Goal: Task Accomplishment & Management: Manage account settings

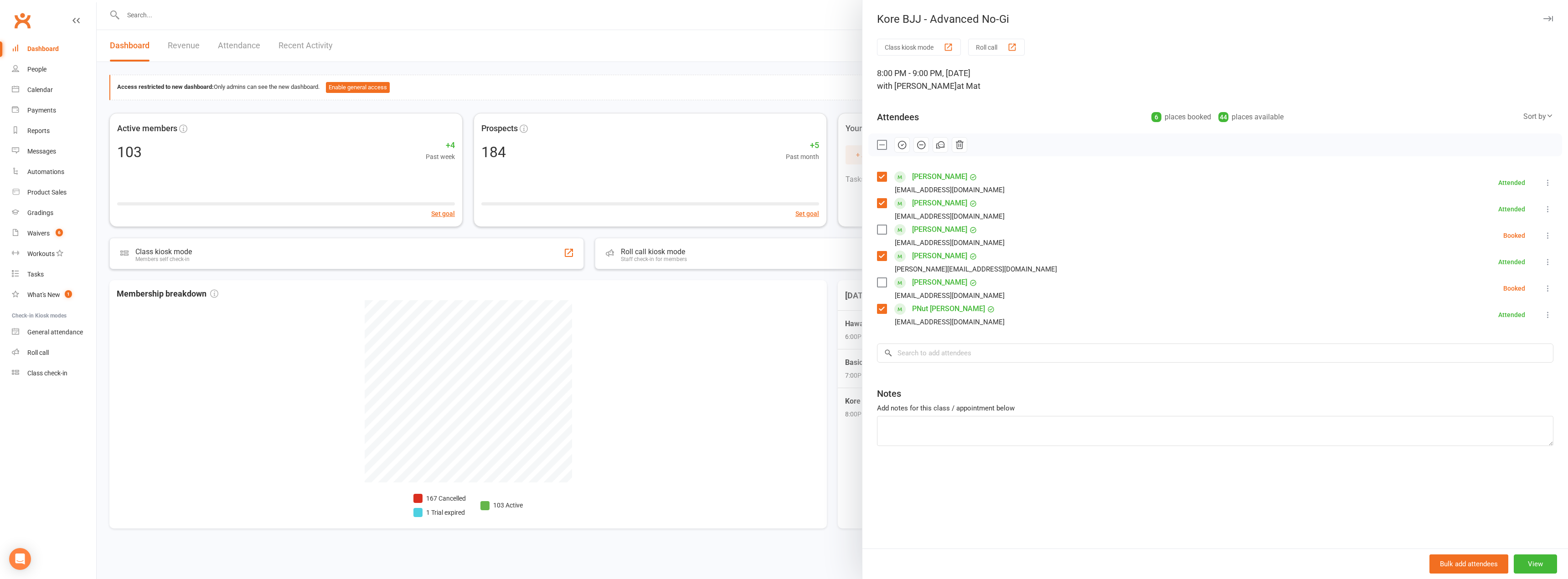
click at [218, 18] on div at bounding box center [832, 290] width 1471 height 579
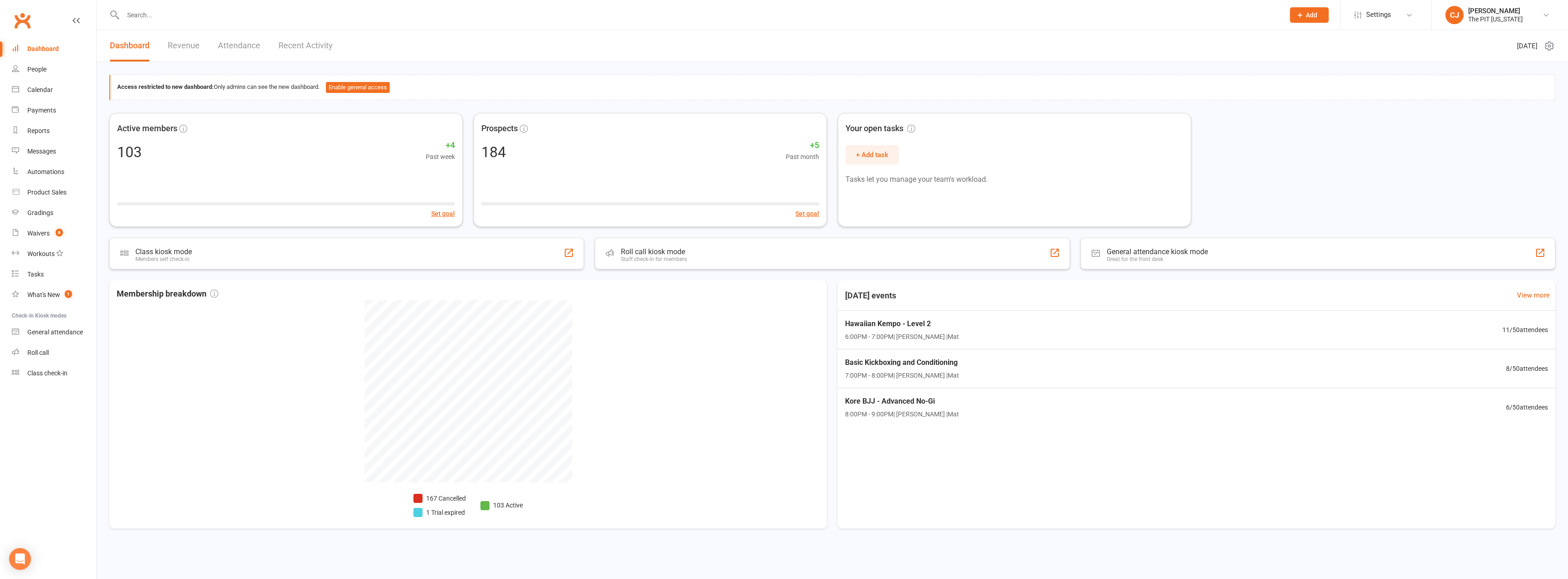
click at [60, 44] on link "Dashboard" at bounding box center [54, 49] width 85 height 21
click at [152, 19] on input "text" at bounding box center [699, 15] width 1158 height 13
click at [283, 22] on div at bounding box center [694, 15] width 1169 height 30
click at [235, 12] on input "text" at bounding box center [699, 15] width 1158 height 13
type input "yam"
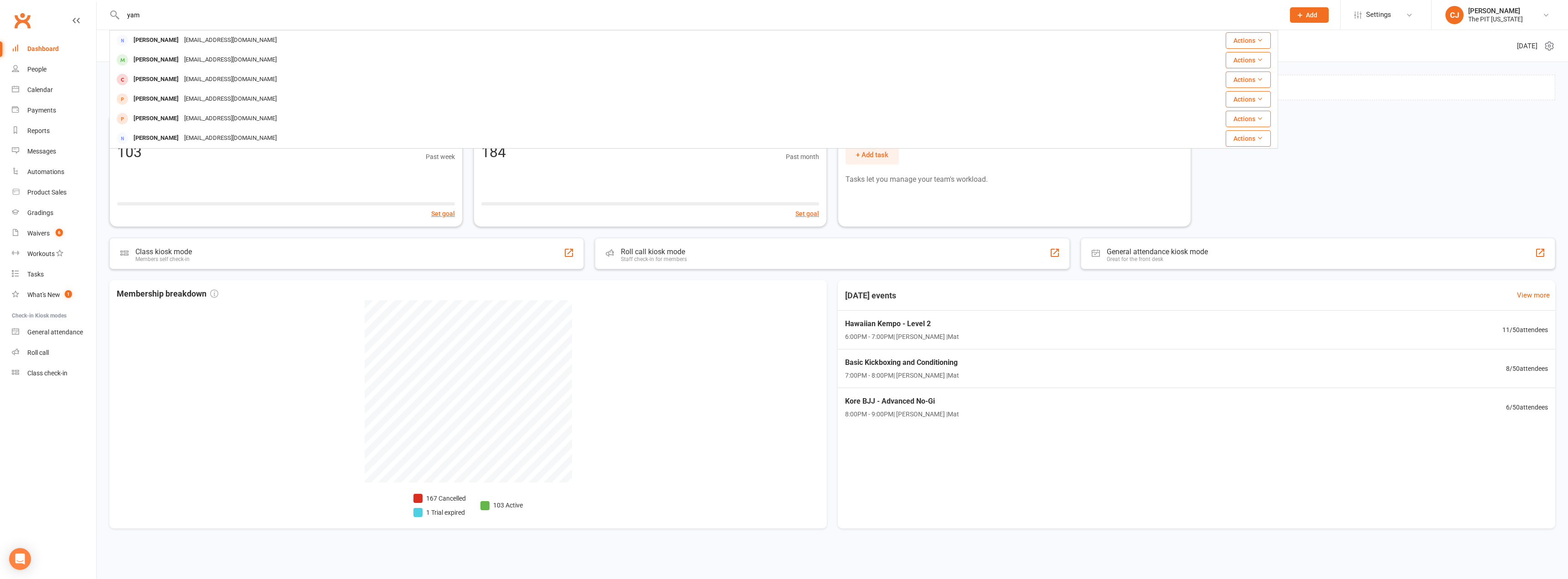
drag, startPoint x: 131, startPoint y: 13, endPoint x: 117, endPoint y: 13, distance: 14.0
click at [117, 13] on div "yam [PERSON_NAME] [PERSON_NAME][EMAIL_ADDRESS][DOMAIN_NAME] Actions [PERSON_NAM…" at bounding box center [694, 15] width 1169 height 30
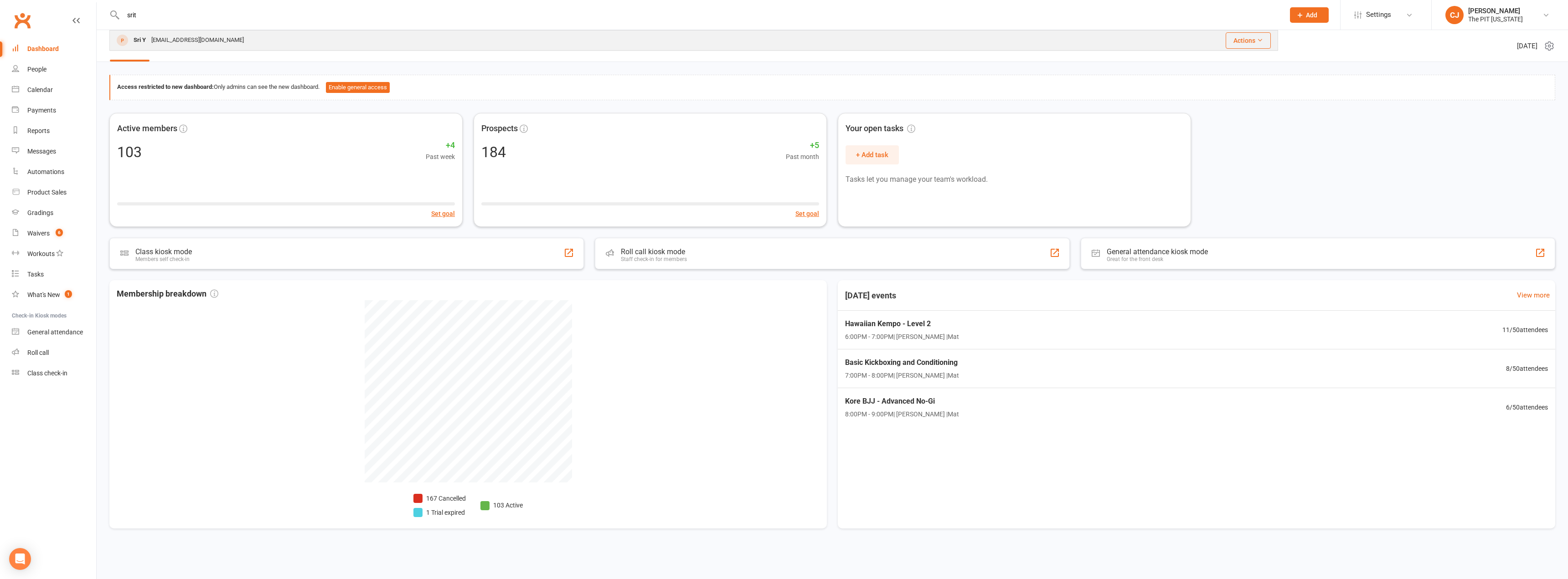
type input "srit"
click at [277, 44] on div "Sri Y [EMAIL_ADDRESS][DOMAIN_NAME]" at bounding box center [535, 40] width 850 height 19
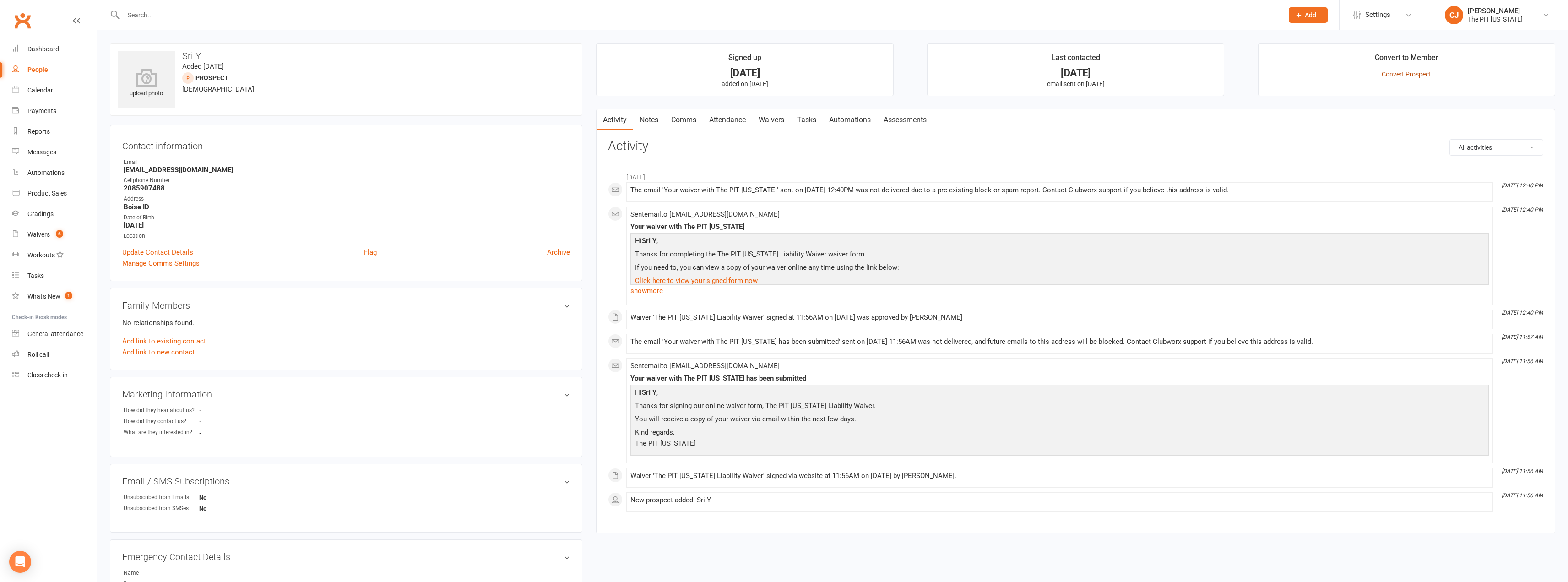
click at [1417, 76] on link "Convert Prospect" at bounding box center [1406, 74] width 50 height 7
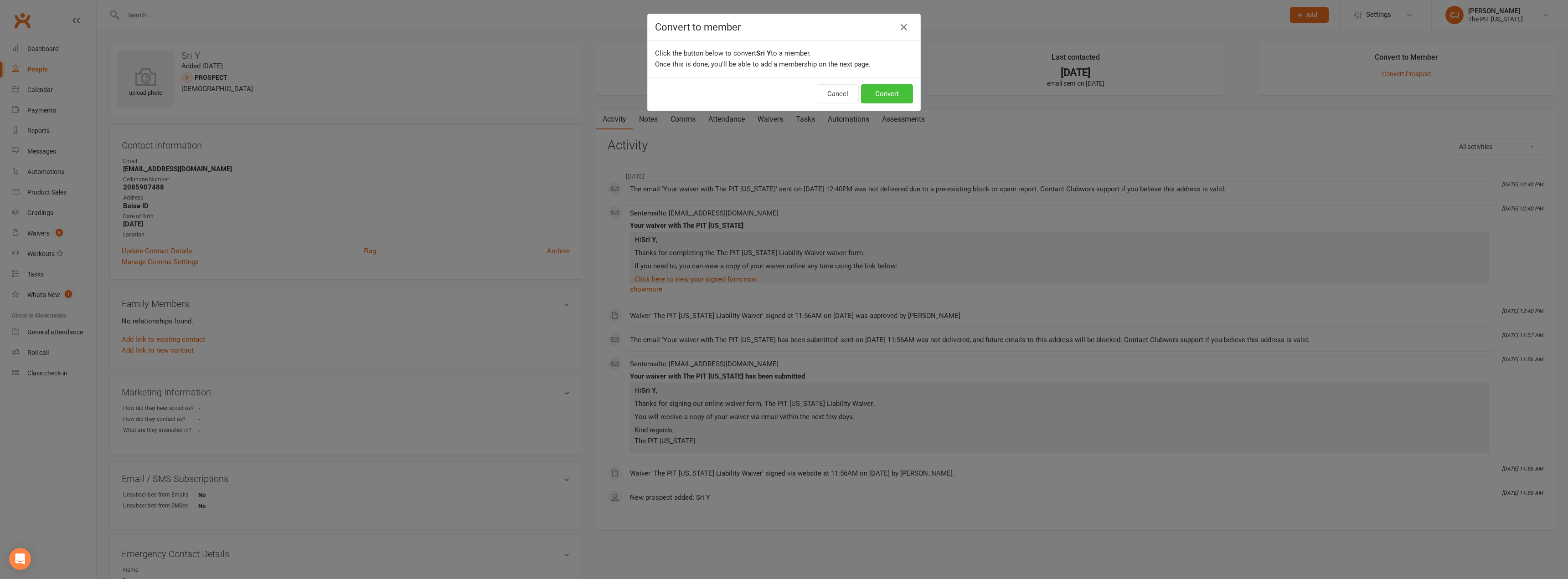
click at [898, 96] on button "Convert" at bounding box center [887, 94] width 52 height 19
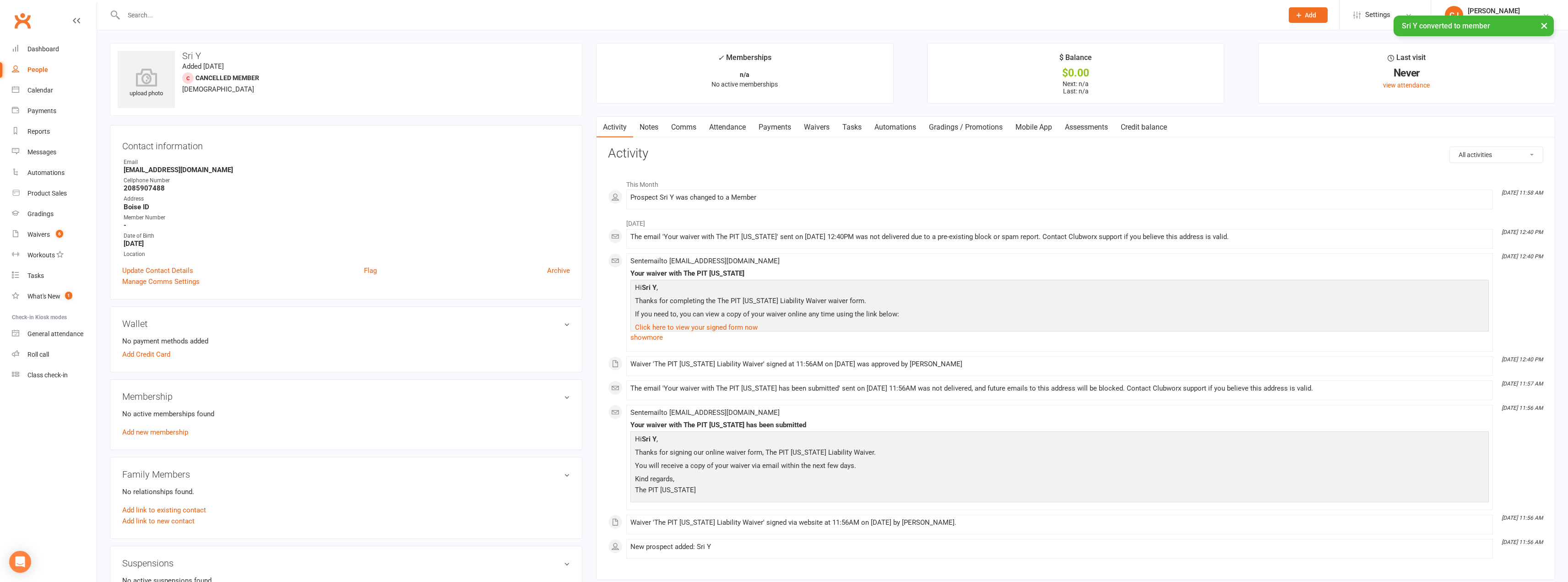
click at [160, 347] on div "No payment methods added Add Credit Card" at bounding box center [346, 348] width 447 height 24
click at [156, 350] on link "Add Credit Card" at bounding box center [146, 355] width 48 height 11
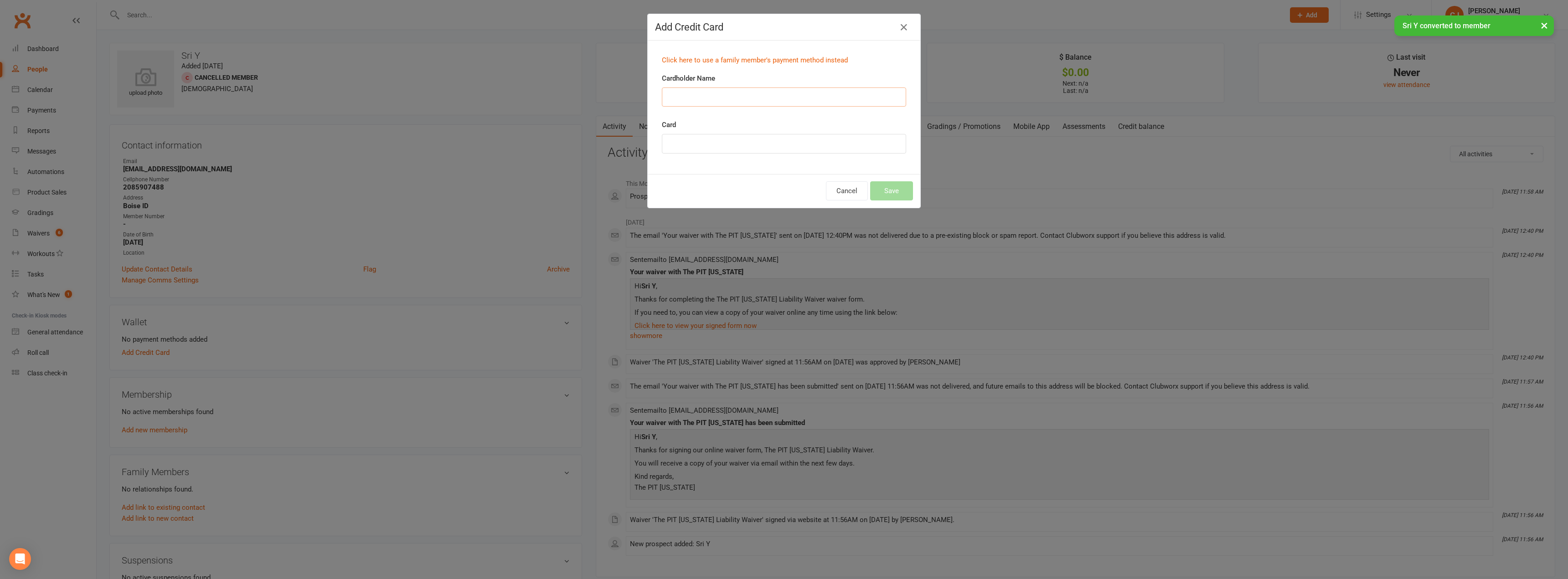
click at [682, 99] on input "Cardholder Name" at bounding box center [783, 97] width 244 height 19
type input "[PERSON_NAME] Y"
click at [872, 193] on button "Save" at bounding box center [892, 190] width 43 height 19
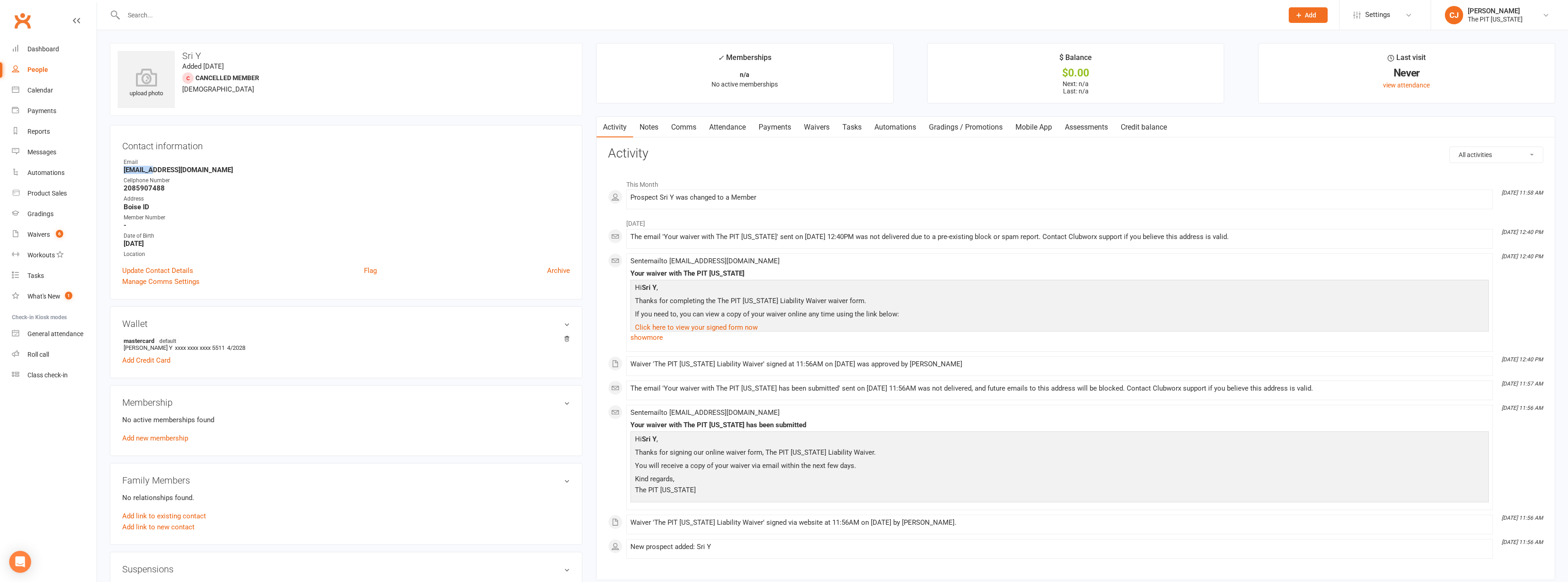
drag, startPoint x: 125, startPoint y: 172, endPoint x: 150, endPoint y: 173, distance: 25.0
click at [150, 173] on strong "[EMAIL_ADDRESS][DOMAIN_NAME]" at bounding box center [347, 169] width 446 height 8
click at [274, 166] on strong "[EMAIL_ADDRESS][DOMAIN_NAME]" at bounding box center [347, 169] width 446 height 8
click at [171, 440] on link "Add new membership" at bounding box center [155, 438] width 66 height 8
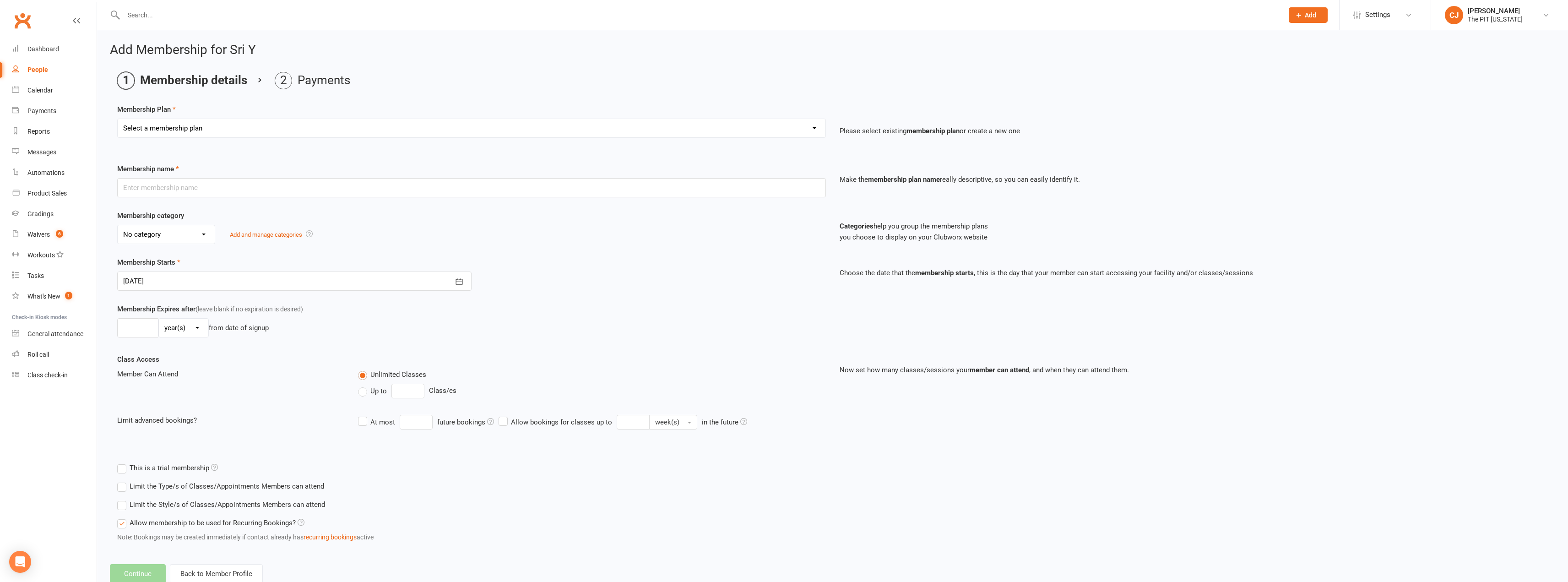
click at [174, 122] on select "Select a membership plan Create new Membership Plan Free Trial Class Mat Fee Ba…" at bounding box center [471, 128] width 708 height 18
select select "3"
click at [117, 119] on select "Select a membership plan Create new Membership Plan Free Trial Class Mat Fee Ba…" at bounding box center [471, 128] width 708 height 18
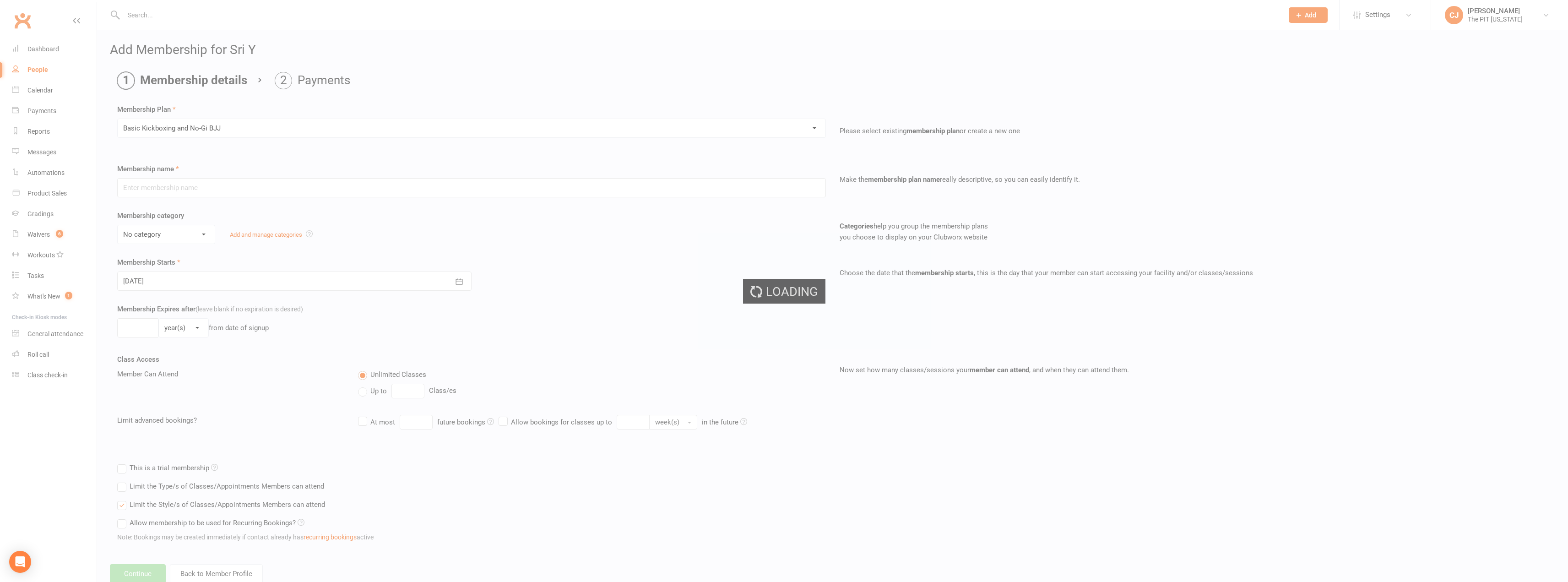
type input "Basic Kickboxing and No-Gi BJJ"
select select "4"
type input "0"
type input "[DATE]"
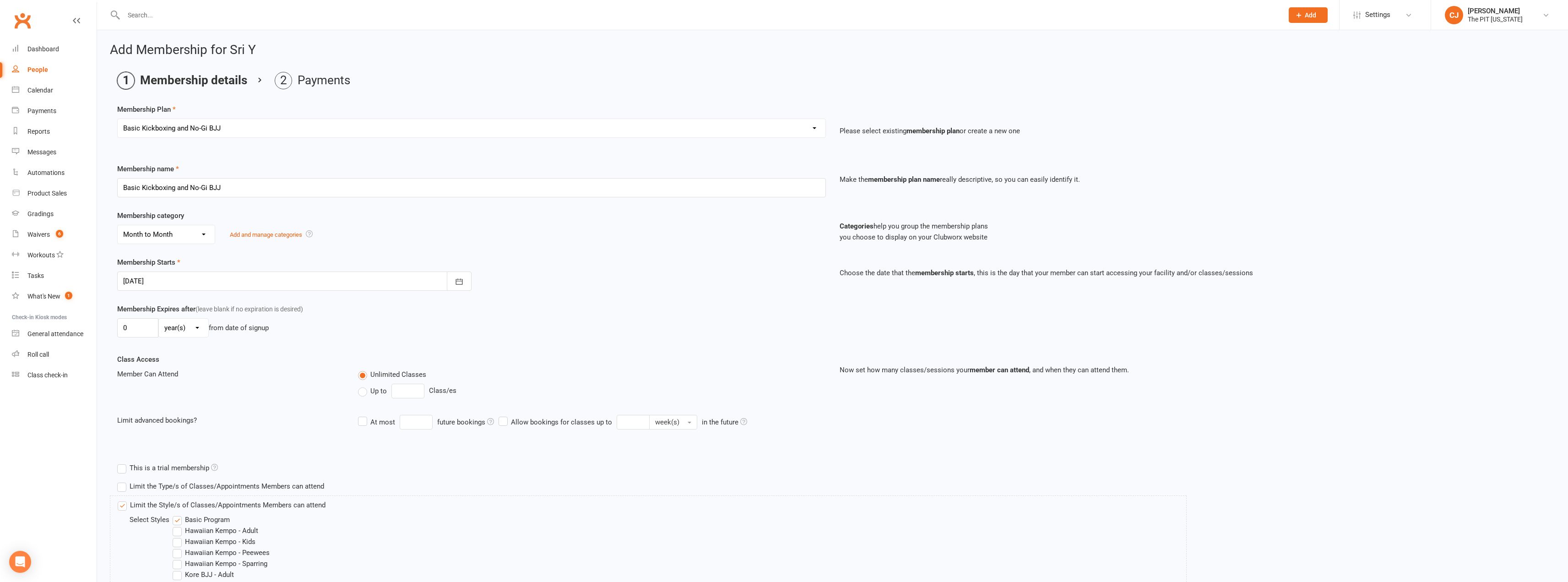
click at [169, 337] on div "day(s) week(s) month(s) year(s)" at bounding box center [183, 327] width 50 height 19
click at [180, 338] on div "Membership Expires after (leave blank if no expiration is desired) 0 day(s) wee…" at bounding box center [471, 322] width 723 height 37
click at [182, 335] on select "day(s) week(s) month(s) year(s)" at bounding box center [183, 328] width 50 height 18
select select "2"
click at [159, 319] on select "day(s) week(s) month(s) year(s)" at bounding box center [183, 328] width 50 height 18
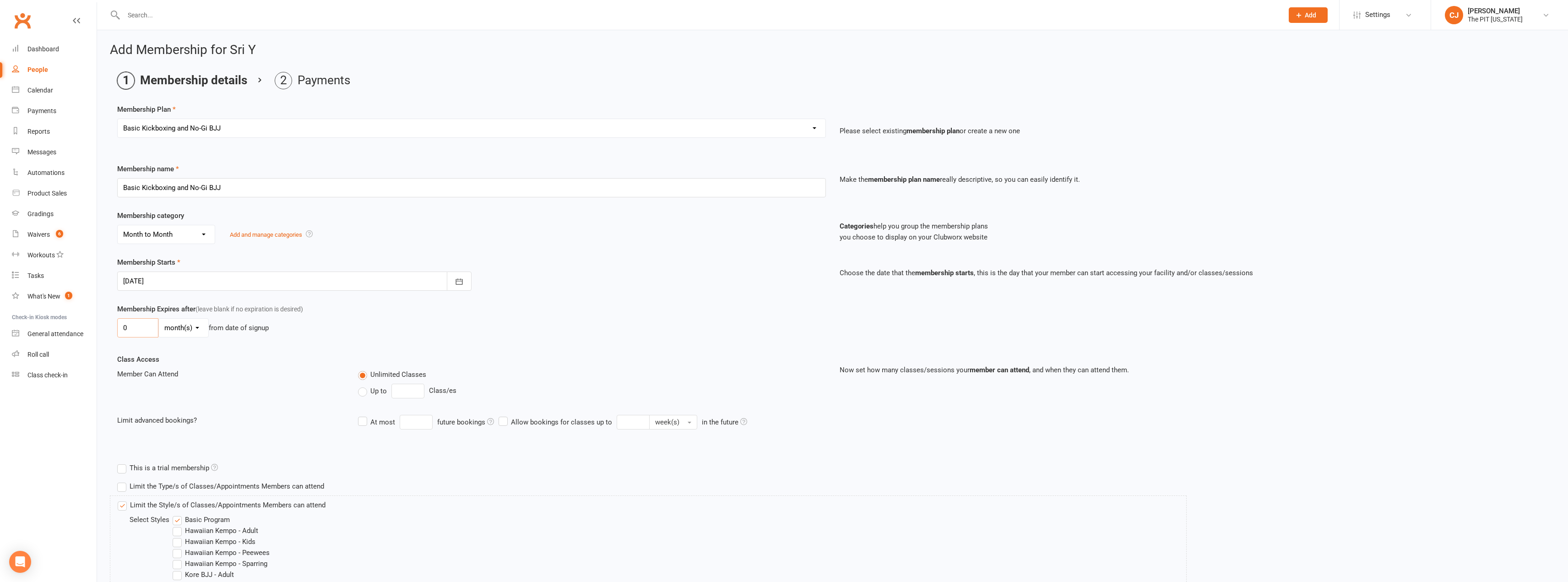
drag, startPoint x: 132, startPoint y: 331, endPoint x: 86, endPoint y: 316, distance: 48.4
click at [87, 316] on ui-view "Prospect Member Non-attending contact Class / event Appointment Grading event T…" at bounding box center [784, 360] width 1568 height 715
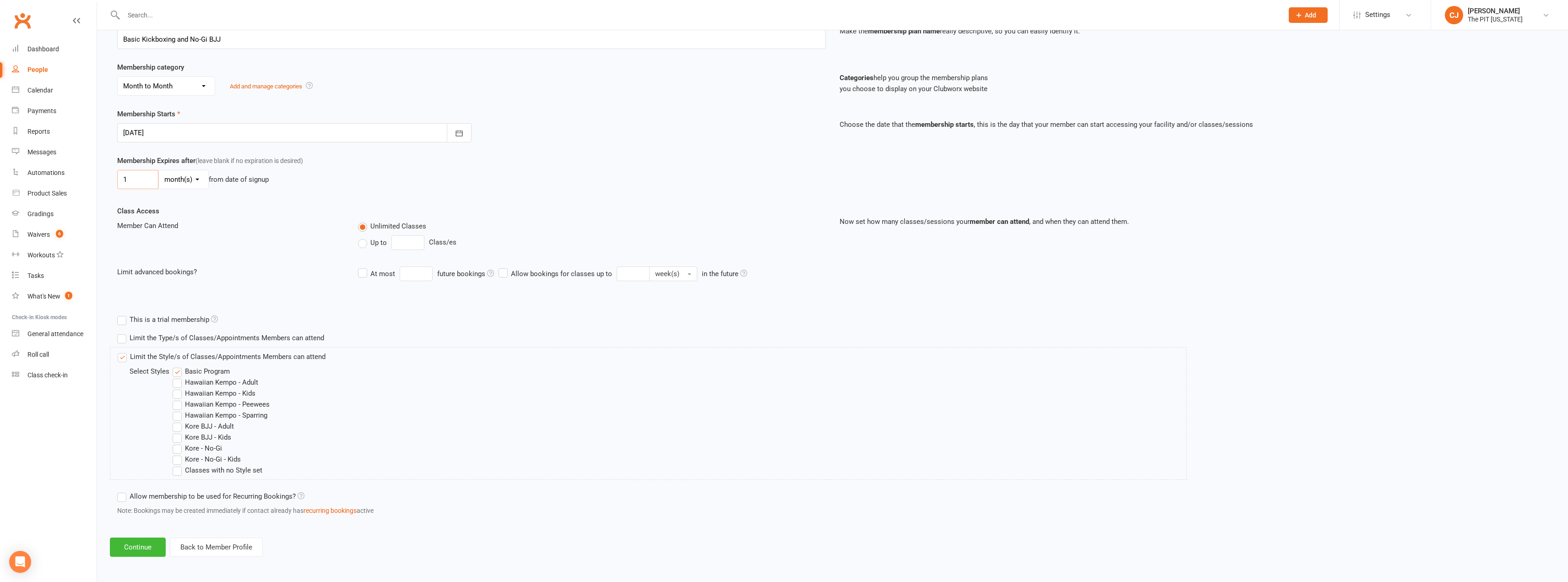
scroll to position [150, 0]
type input "0"
click at [325, 179] on div "0 day(s) week(s) month(s) year(s) from date of signup" at bounding box center [471, 178] width 709 height 19
click at [188, 185] on select "day(s) week(s) month(s) year(s)" at bounding box center [183, 179] width 50 height 18
click at [253, 215] on div "Class Access Member Can Attend Unlimited Classes Up to Class/es Limit advanced …" at bounding box center [471, 251] width 723 height 92
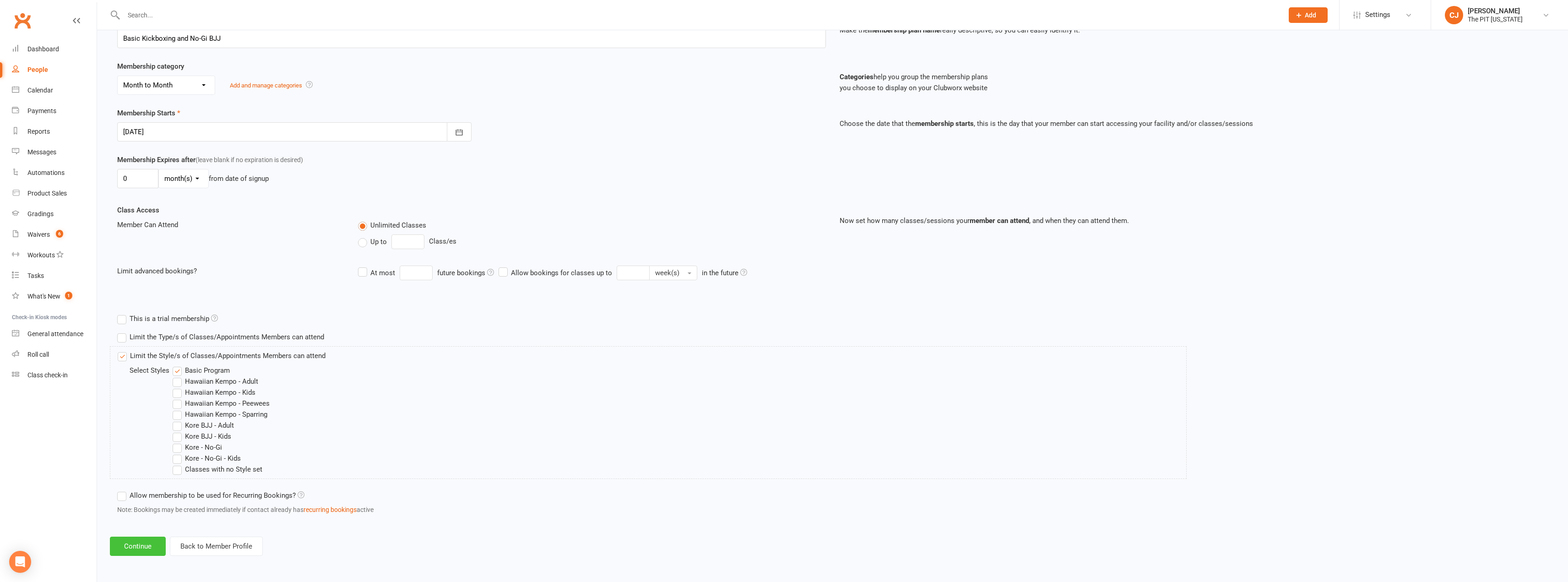
click at [146, 550] on button "Continue" at bounding box center [138, 546] width 56 height 19
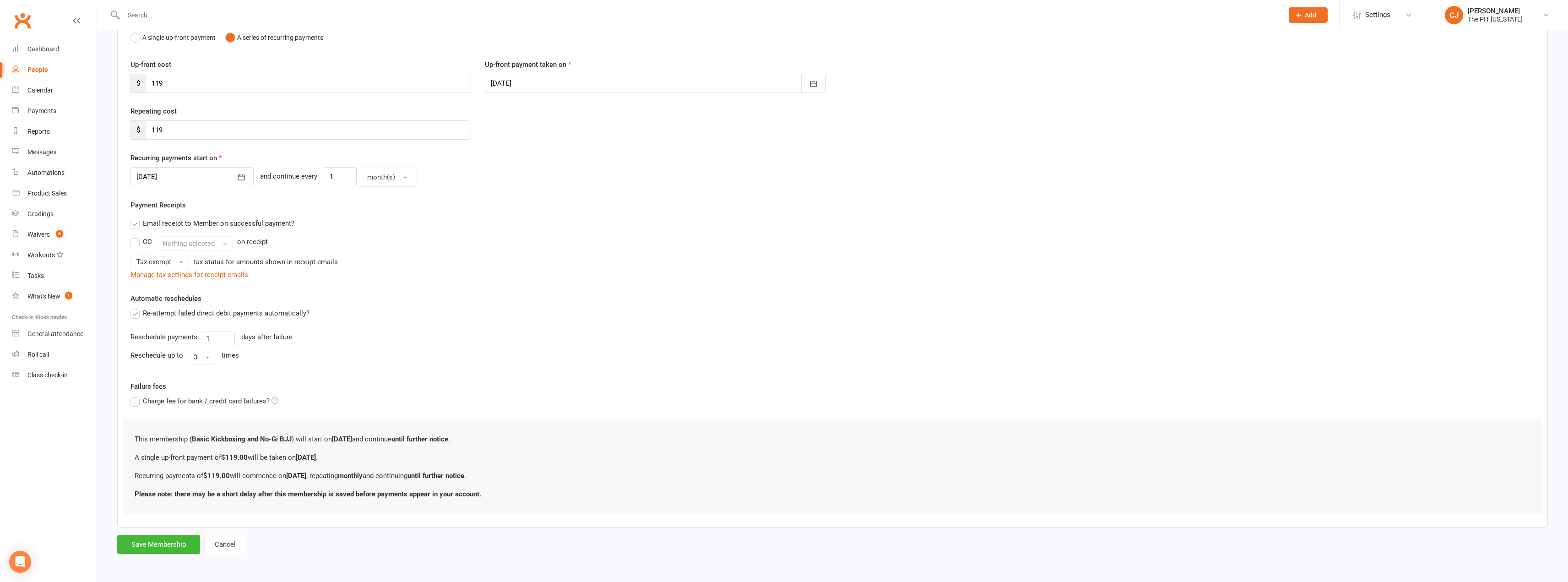
scroll to position [0, 0]
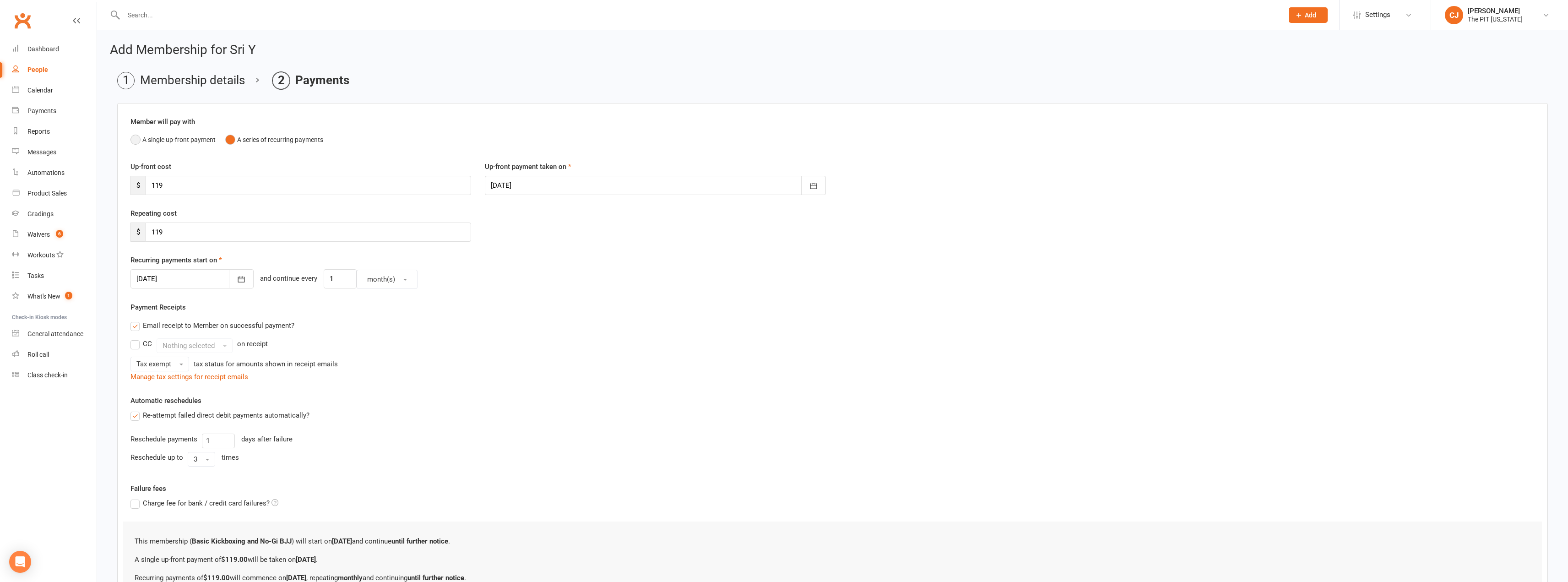
click at [141, 136] on button "A single up-front payment" at bounding box center [172, 139] width 85 height 17
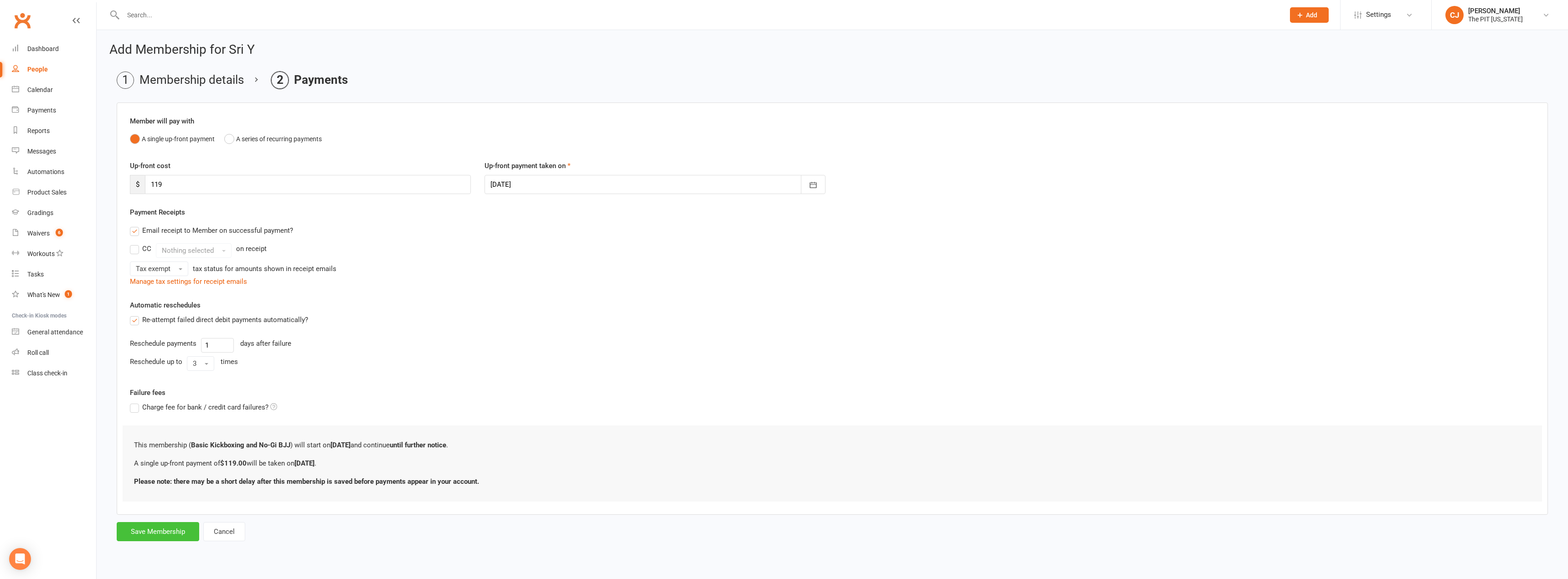
drag, startPoint x: 171, startPoint y: 530, endPoint x: 145, endPoint y: 181, distance: 350.0
click at [145, 184] on form "Member will pay with A single up-front payment A series of recurring payments U…" at bounding box center [832, 321] width 1431 height 439
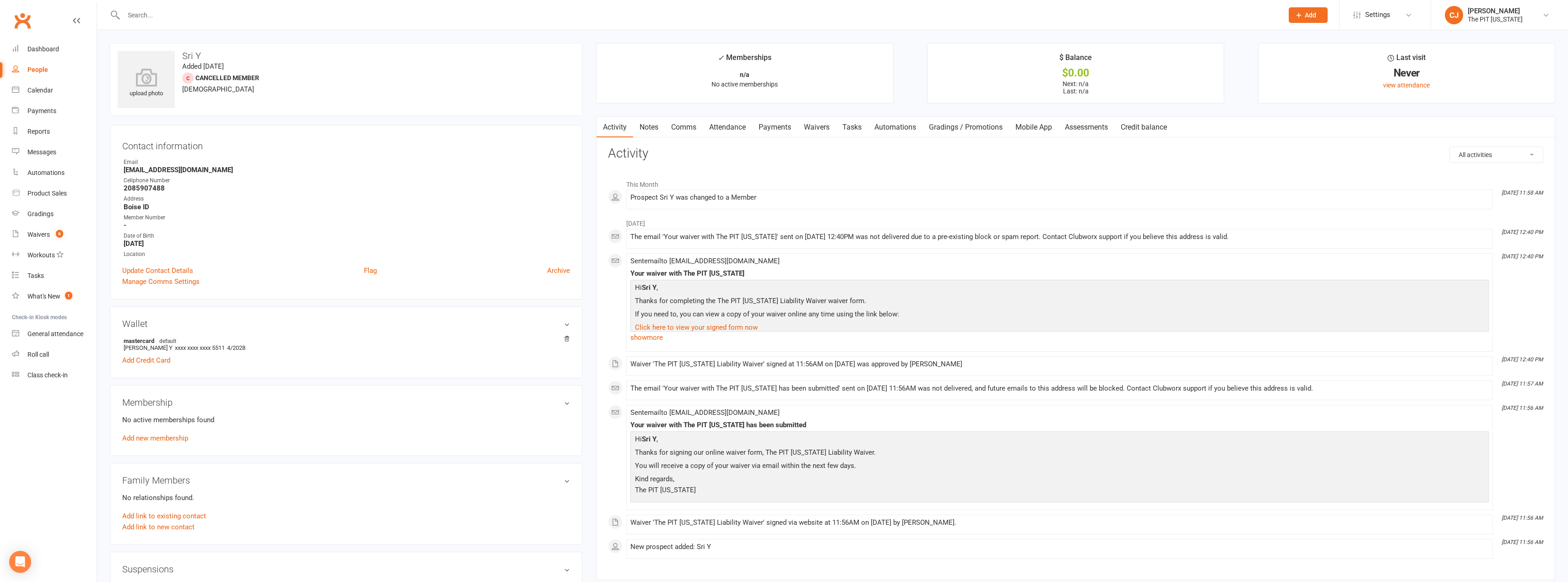
click at [164, 445] on div "Membership No active memberships found Add new membership" at bounding box center [346, 421] width 473 height 71
click at [163, 438] on link "Add new membership" at bounding box center [155, 438] width 66 height 8
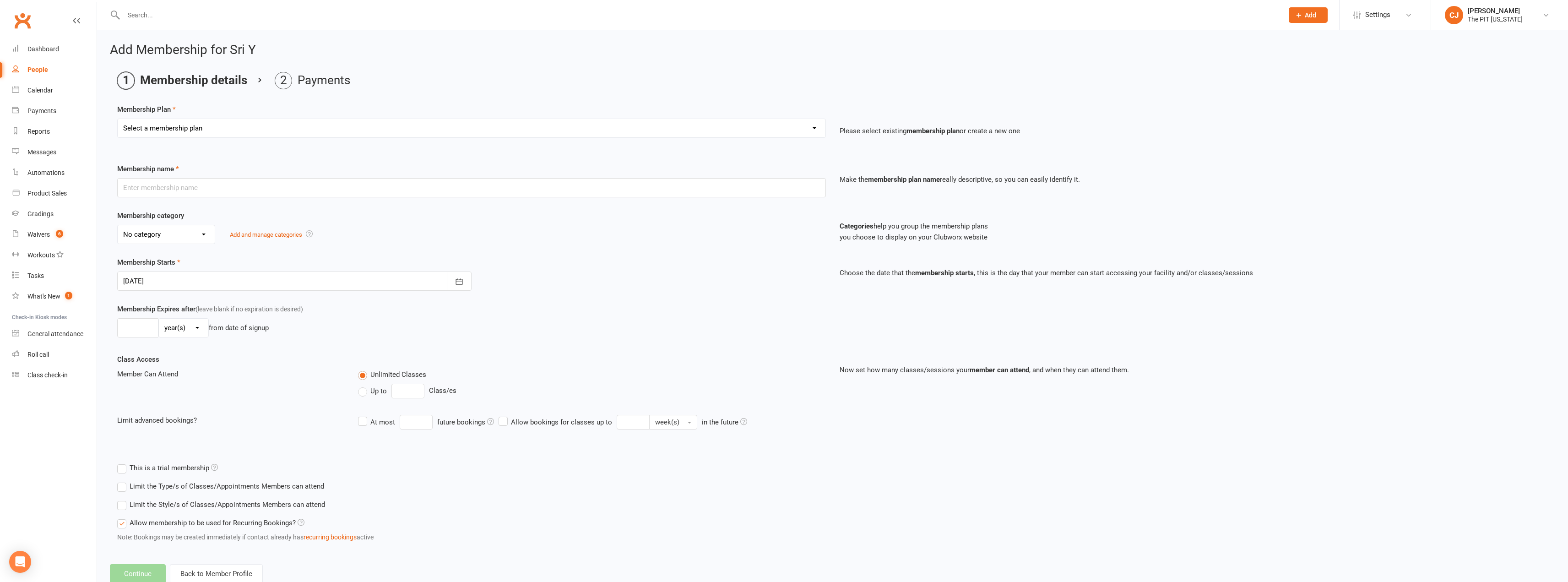
click at [190, 127] on select "Select a membership plan Create new Membership Plan Free Trial Class Mat Fee Ba…" at bounding box center [471, 128] width 708 height 18
select select "3"
click at [117, 119] on select "Select a membership plan Create new Membership Plan Free Trial Class Mat Fee Ba…" at bounding box center [471, 128] width 708 height 18
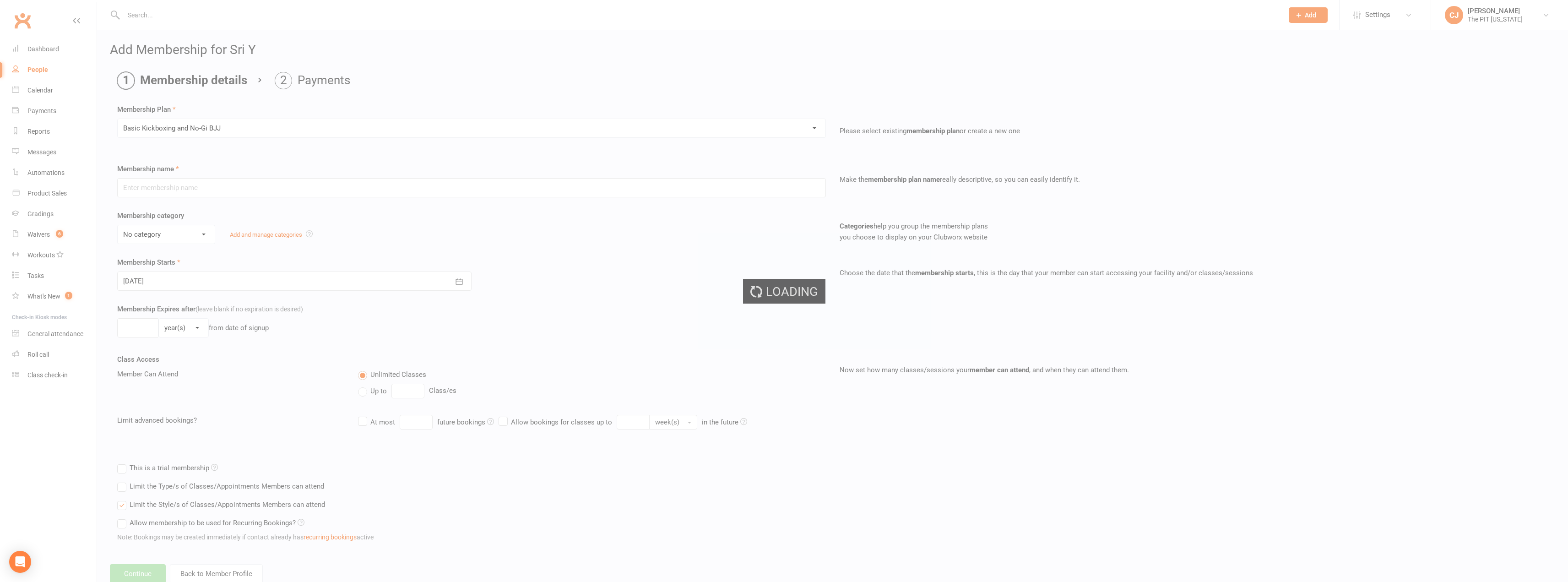
type input "Basic Kickboxing and No-Gi BJJ"
select select "4"
type input "0"
type input "[DATE]"
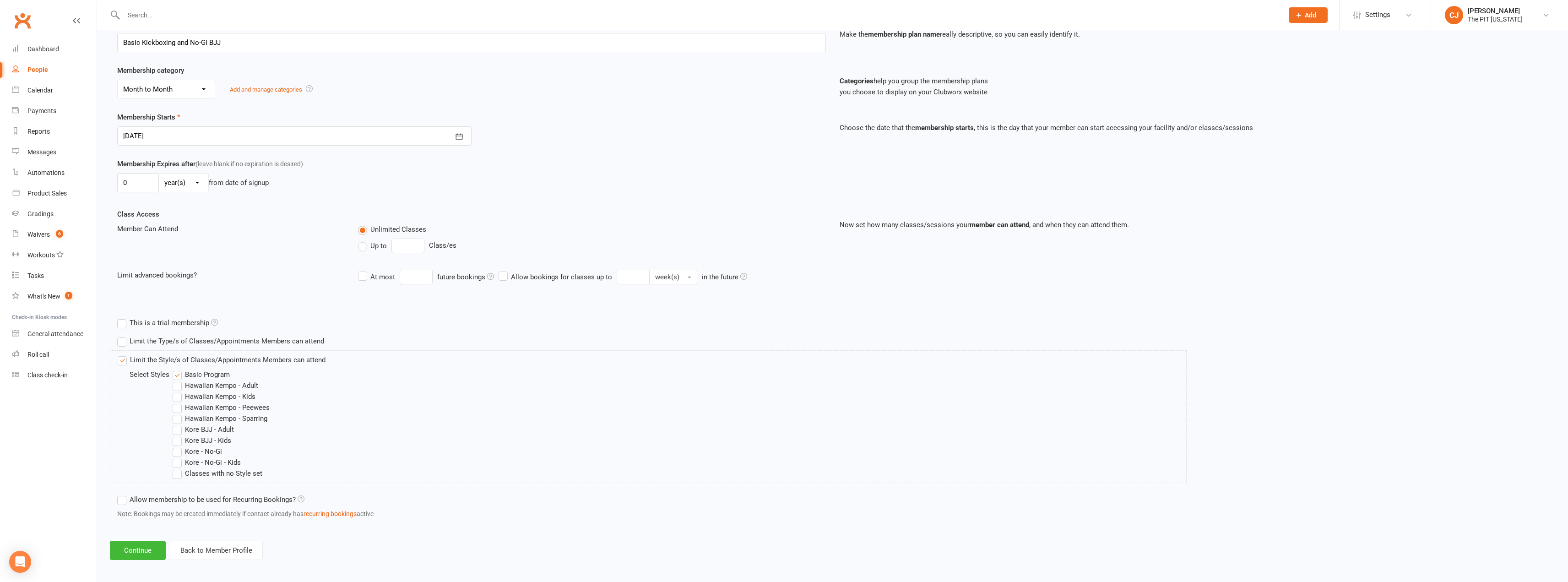
scroll to position [150, 0]
click at [147, 542] on button "Continue" at bounding box center [138, 546] width 56 height 19
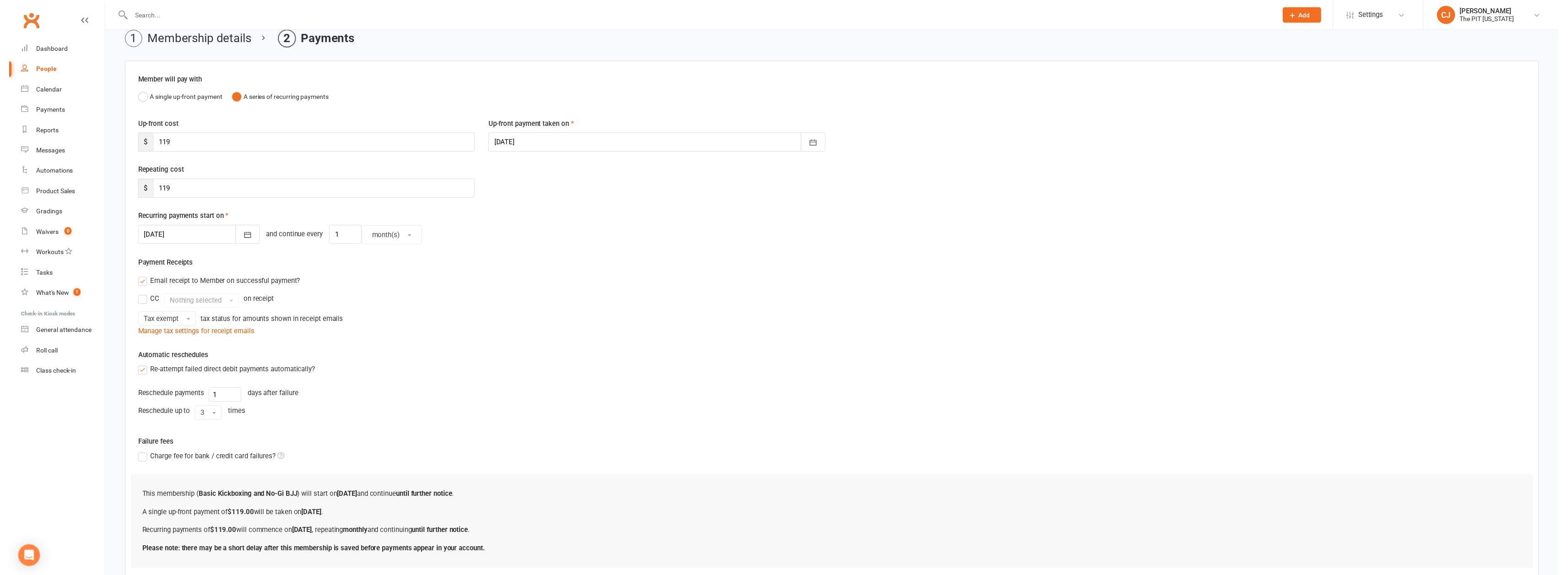
scroll to position [102, 0]
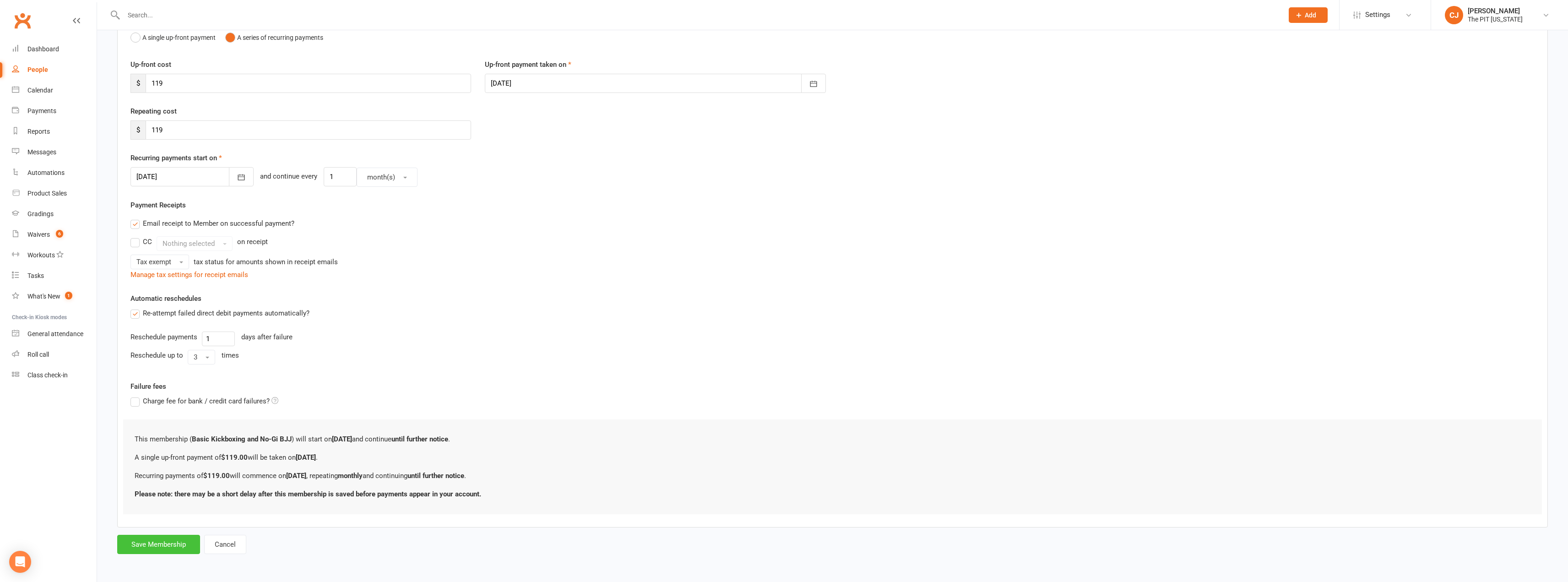
click at [172, 543] on button "Save Membership" at bounding box center [159, 544] width 83 height 19
